Goal: Use online tool/utility: Utilize a website feature to perform a specific function

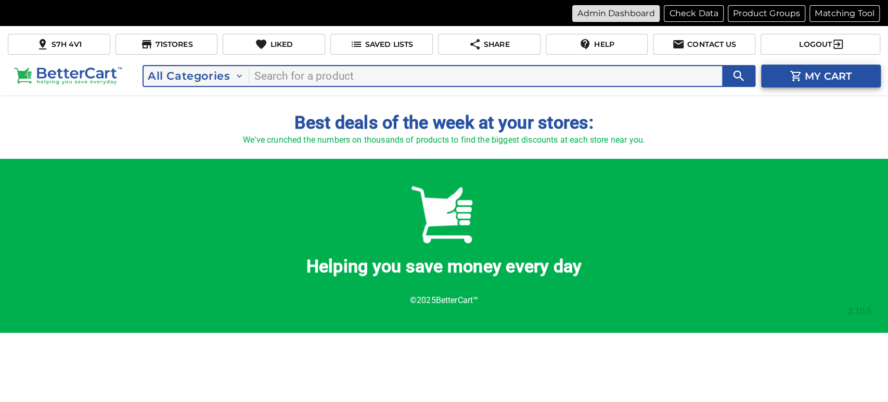
click at [620, 13] on p "Admin Dashboard" at bounding box center [615, 13] width 77 height 12
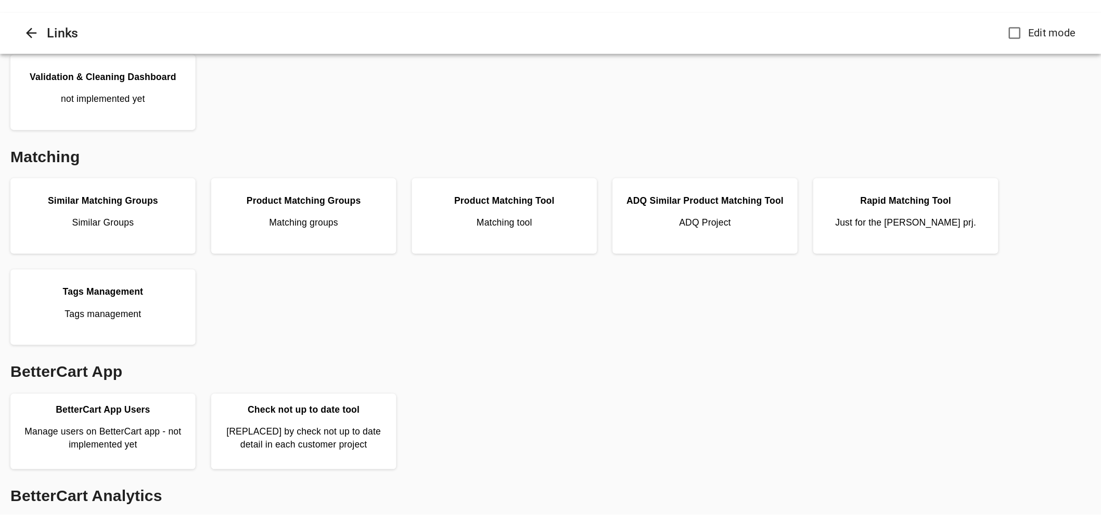
scroll to position [231, 0]
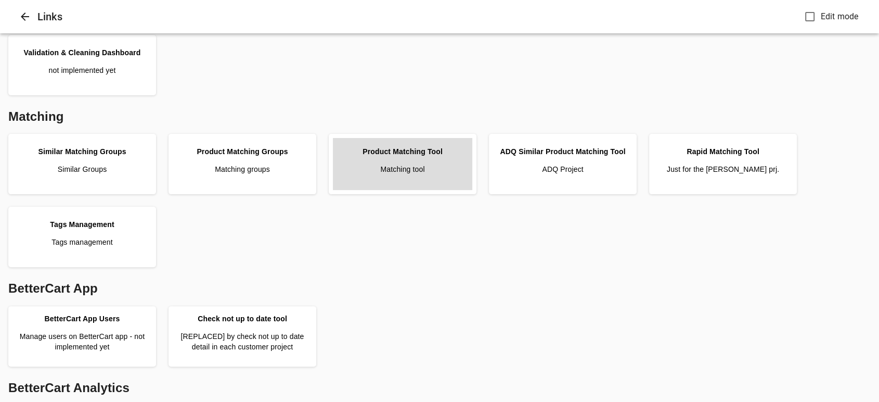
click at [431, 174] on link "Product Matching Tool Matching tool" at bounding box center [402, 164] width 139 height 52
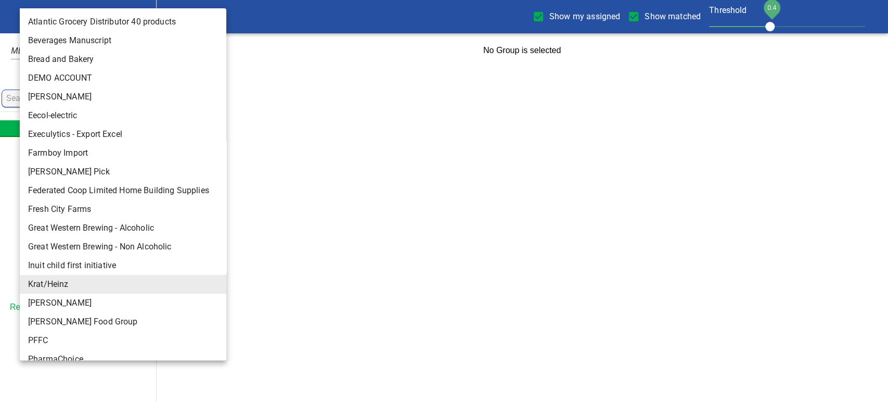
click at [72, 15] on body "tspan{white-space:pre} Show my assigned Show matched Threshold 0.4 Krat/Heinz 1…" at bounding box center [444, 34] width 888 height 68
click at [75, 265] on li "Inuit child first initiative" at bounding box center [127, 265] width 215 height 19
type input "141"
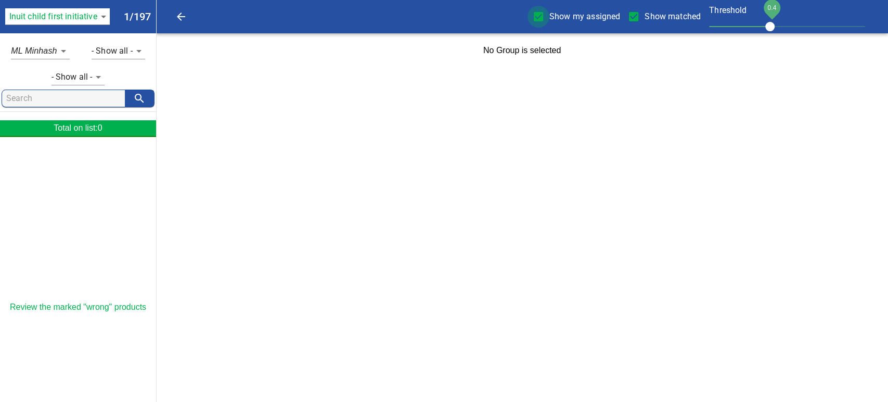
click at [537, 18] on input "Show my assigned" at bounding box center [538, 17] width 22 height 22
checkbox input "false"
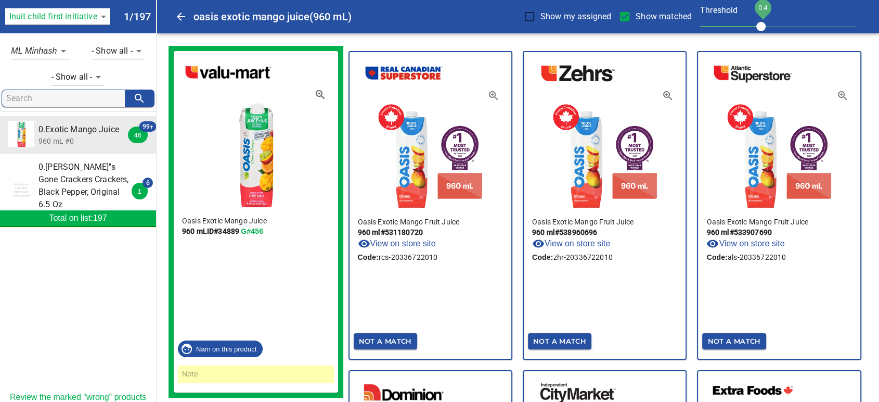
click at [636, 16] on span "Show matched" at bounding box center [664, 16] width 56 height 12
click at [636, 16] on input "Show matched" at bounding box center [625, 17] width 22 height 22
checkbox input "false"
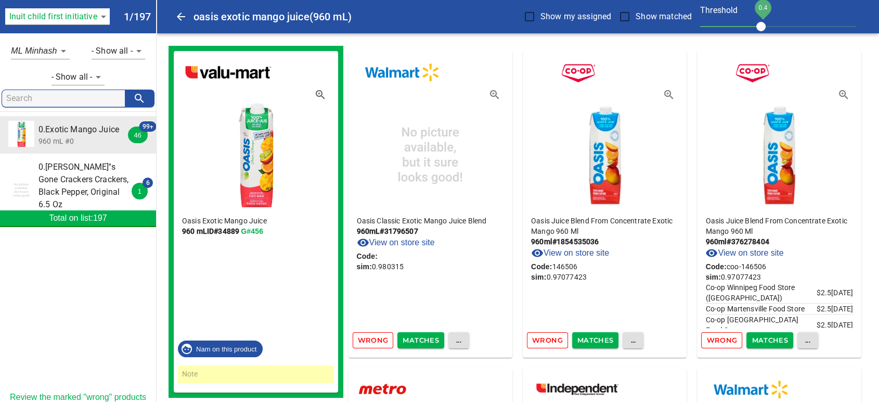
click at [83, 188] on span "0.[PERSON_NAME]''s Gone Crackers Crackers, Black Pepper, Original 6.5 Oz" at bounding box center [84, 186] width 93 height 50
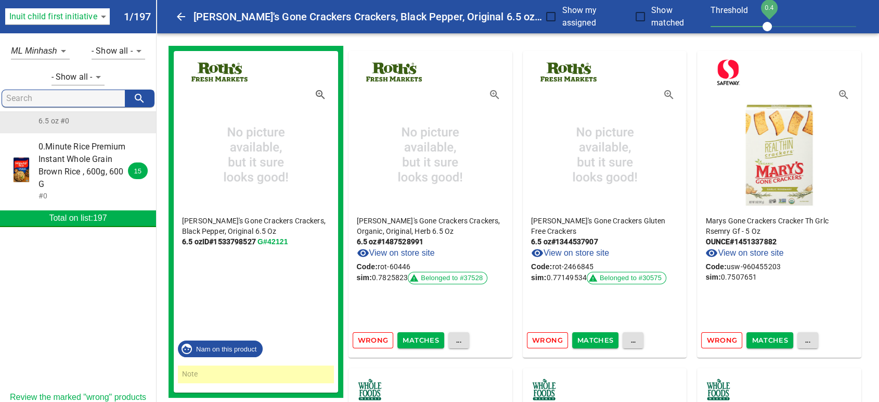
scroll to position [115, 0]
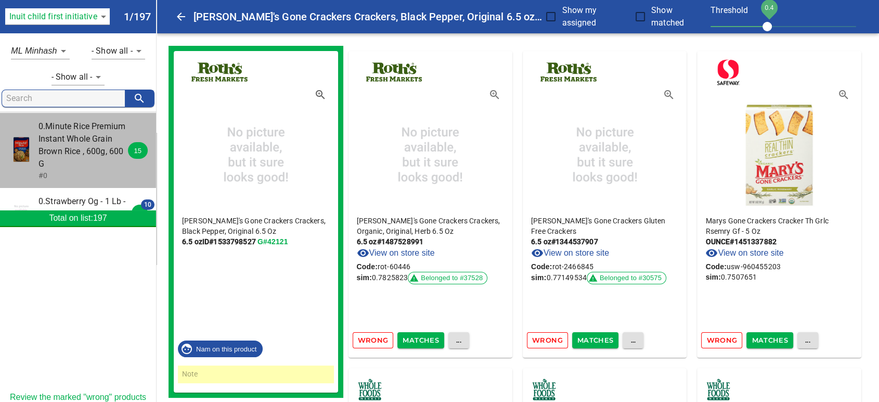
click at [83, 164] on span "0.Minute Rice Premium Instant Whole Grain Brown Rice , 600g, 600 G" at bounding box center [84, 145] width 93 height 50
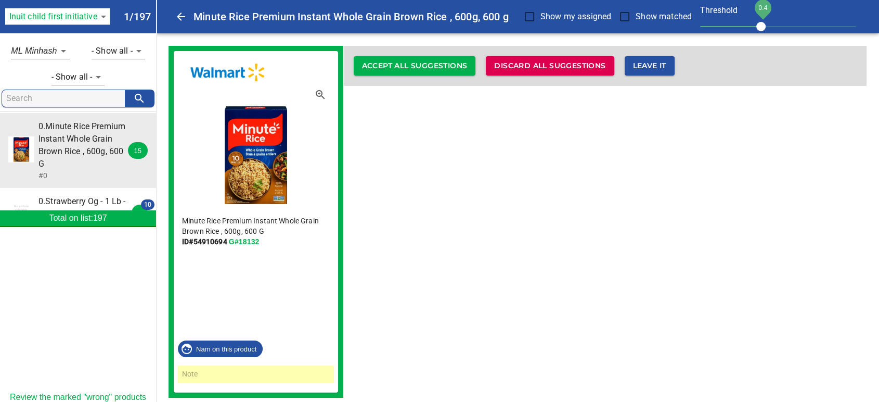
scroll to position [173, 0]
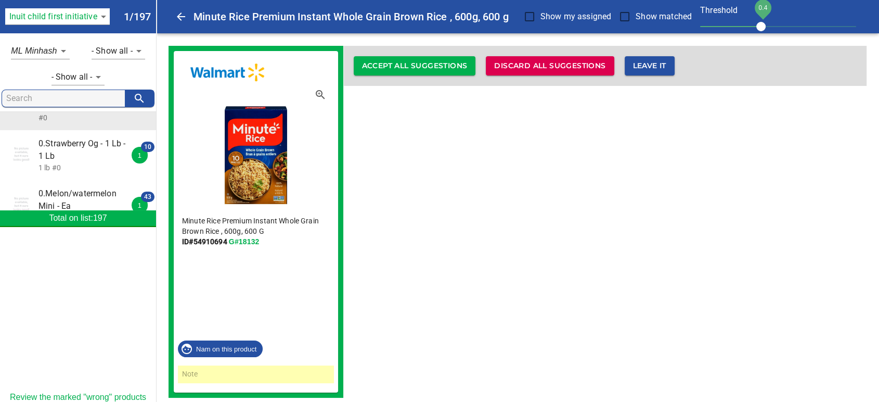
click at [83, 156] on span "0.Strawberry Og - 1 Lb - 1 Lb" at bounding box center [84, 149] width 93 height 25
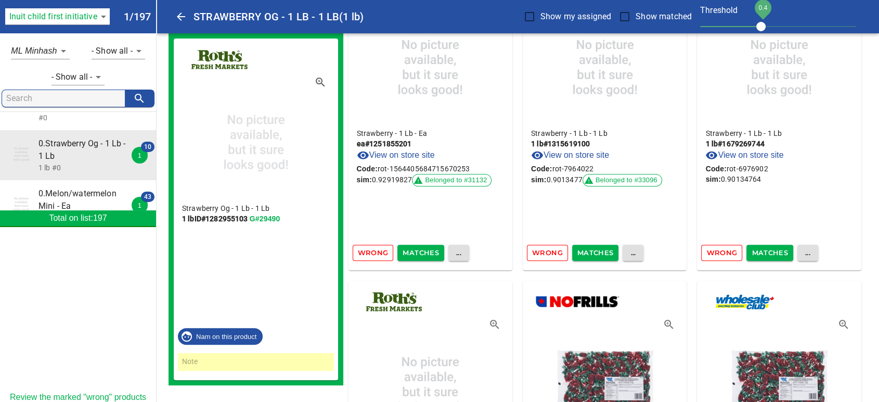
scroll to position [636, 0]
